Goal: Navigation & Orientation: Find specific page/section

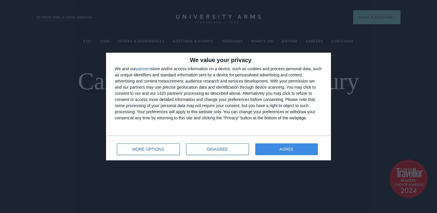
click at [302, 148] on button "AGREE" at bounding box center [287, 149] width 63 height 12
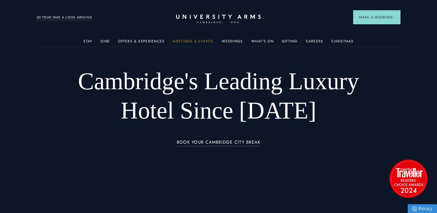
click at [194, 41] on link "Meetings & Events" at bounding box center [193, 43] width 41 height 8
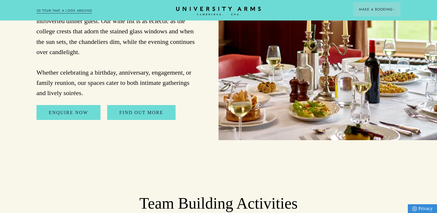
scroll to position [1725, 0]
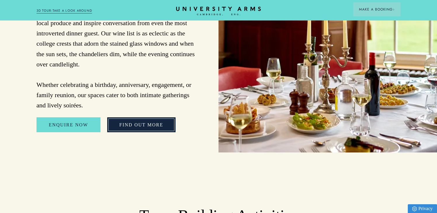
click at [149, 117] on link "FIND OUT MORE" at bounding box center [141, 124] width 68 height 15
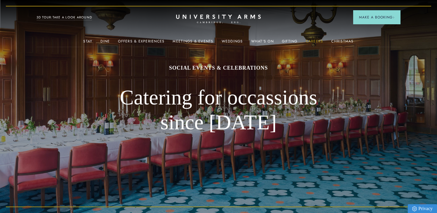
click at [314, 42] on link "Careers" at bounding box center [315, 43] width 18 height 8
